Goal: Answer question/provide support

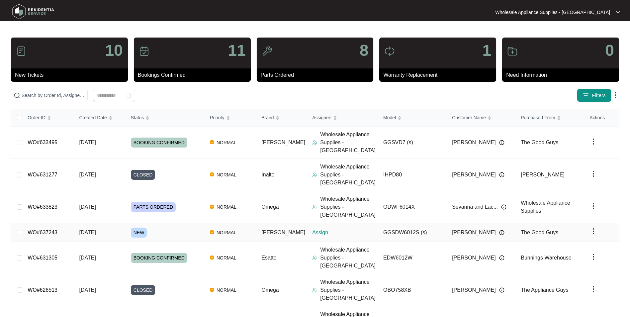
click at [96, 230] on span "[DATE]" at bounding box center [87, 233] width 17 height 6
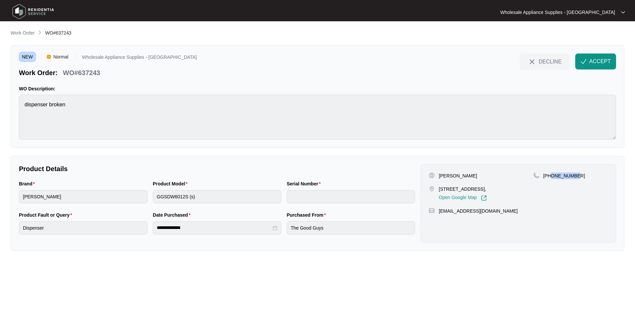
drag, startPoint x: 573, startPoint y: 175, endPoint x: 551, endPoint y: 179, distance: 22.7
click at [551, 179] on div "[PHONE_NUMBER]" at bounding box center [570, 186] width 74 height 29
copy p "424645530"
click at [465, 175] on p "[PERSON_NAME]" at bounding box center [458, 175] width 38 height 7
click at [468, 175] on p "[PERSON_NAME]" at bounding box center [458, 175] width 38 height 7
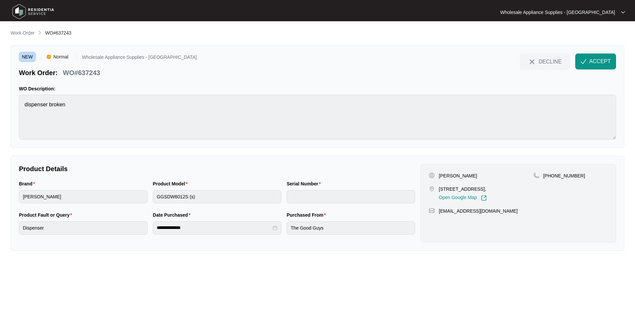
click at [464, 175] on p "[PERSON_NAME]" at bounding box center [458, 175] width 38 height 7
copy p "Castles"
drag, startPoint x: 483, startPoint y: 190, endPoint x: 440, endPoint y: 189, distance: 43.5
click at [440, 189] on p "[STREET_ADDRESS]," at bounding box center [463, 189] width 48 height 7
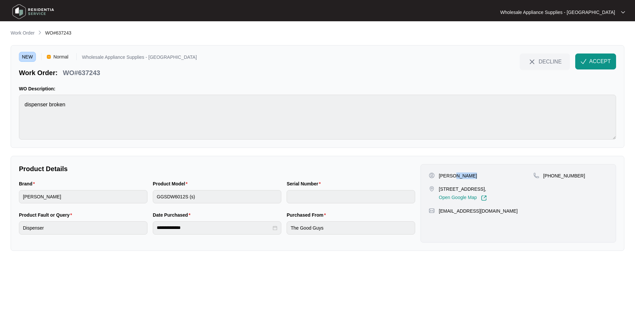
copy p "[GEOGRAPHIC_DATA]"
drag, startPoint x: 487, startPoint y: 213, endPoint x: 439, endPoint y: 216, distance: 48.6
click at [439, 216] on div "[PERSON_NAME] [STREET_ADDRESS], Open Google Map [PHONE_NUMBER] [EMAIL_ADDRESS][…" at bounding box center [519, 203] width 196 height 78
copy p "[EMAIL_ADDRESS][DOMAIN_NAME]"
click at [87, 73] on p "WO#637243" at bounding box center [81, 72] width 37 height 9
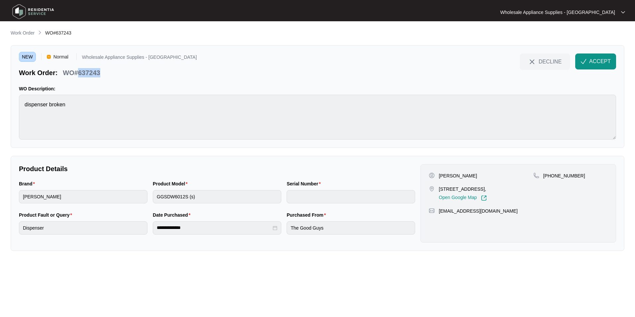
click at [87, 73] on p "WO#637243" at bounding box center [81, 72] width 37 height 9
copy p "637243"
click at [141, 232] on div "**********" at bounding box center [217, 226] width 402 height 31
click at [587, 60] on button "ACCEPT" at bounding box center [595, 61] width 41 height 16
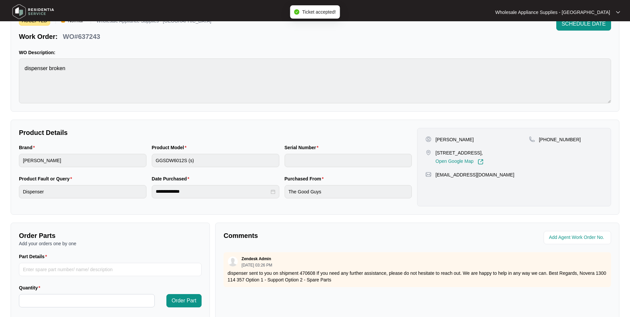
scroll to position [100, 0]
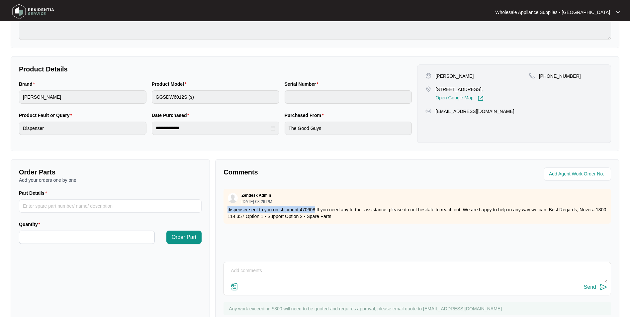
drag, startPoint x: 315, startPoint y: 209, endPoint x: 227, endPoint y: 208, distance: 88.0
click at [227, 208] on div "Zendesk Admin [DATE] 03:26 PM dispenser sent to you on shipment 470608 If you n…" at bounding box center [418, 206] width 388 height 35
copy p "dispenser sent to you on shipment 470608"
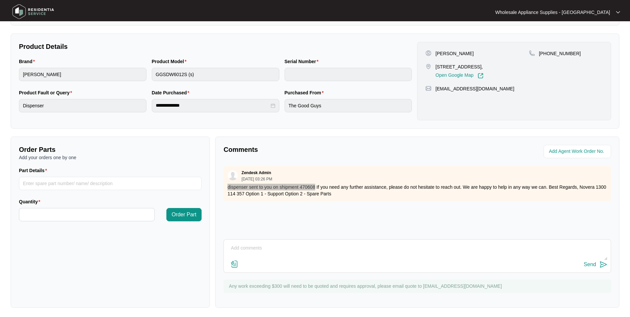
scroll to position [124, 0]
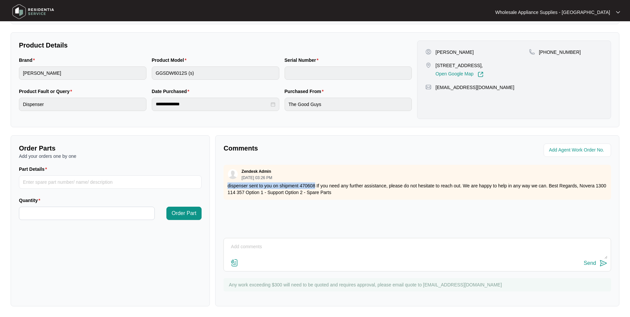
drag, startPoint x: 285, startPoint y: 250, endPoint x: 284, endPoint y: 254, distance: 3.7
click at [285, 251] on textarea at bounding box center [417, 249] width 380 height 17
type textarea "can we please get an exploded view. Thank you."
drag, startPoint x: 602, startPoint y: 264, endPoint x: 604, endPoint y: 272, distance: 8.1
click at [602, 264] on img at bounding box center [604, 263] width 8 height 8
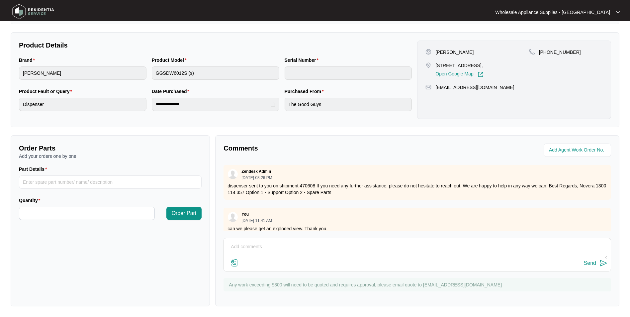
scroll to position [0, 0]
